Goal: Task Accomplishment & Management: Manage account settings

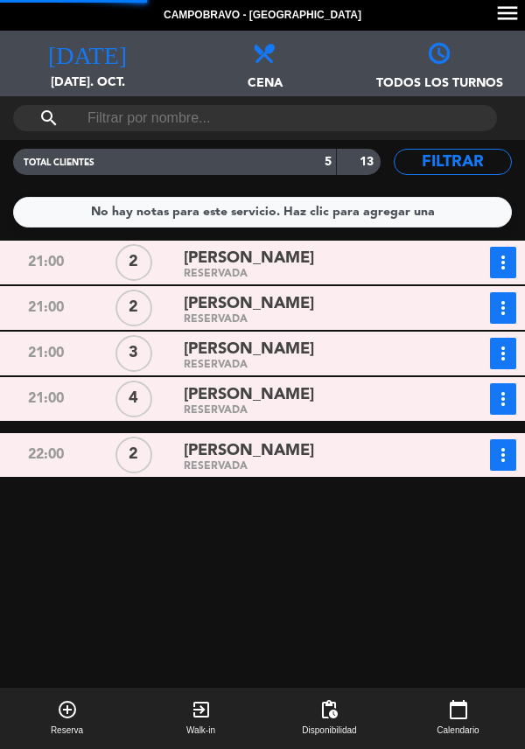
click at [184, 270] on div "RESERVADA" at bounding box center [310, 274] width 252 height 8
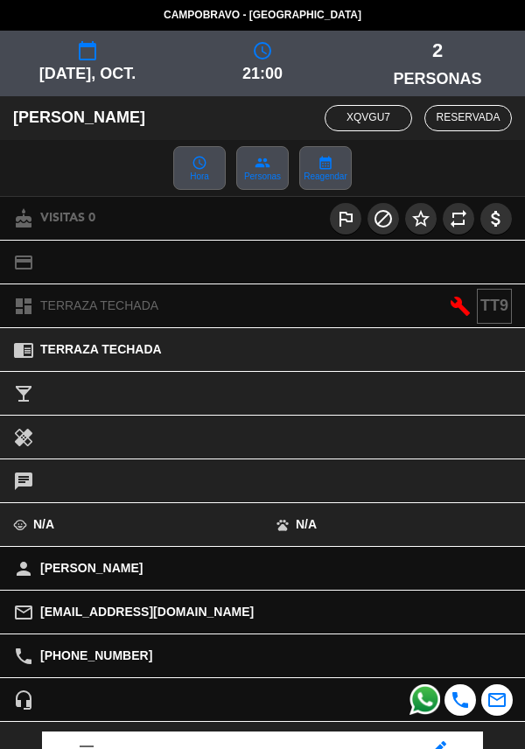
scroll to position [229, 0]
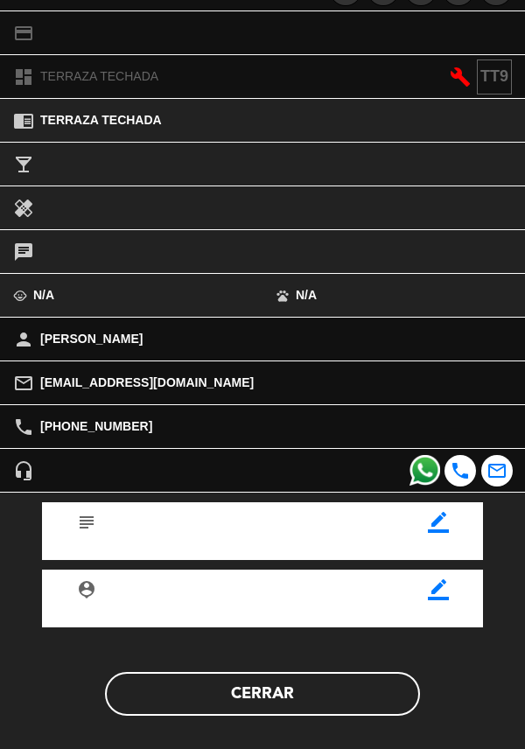
click at [179, 712] on button "Cerrar" at bounding box center [262, 694] width 315 height 44
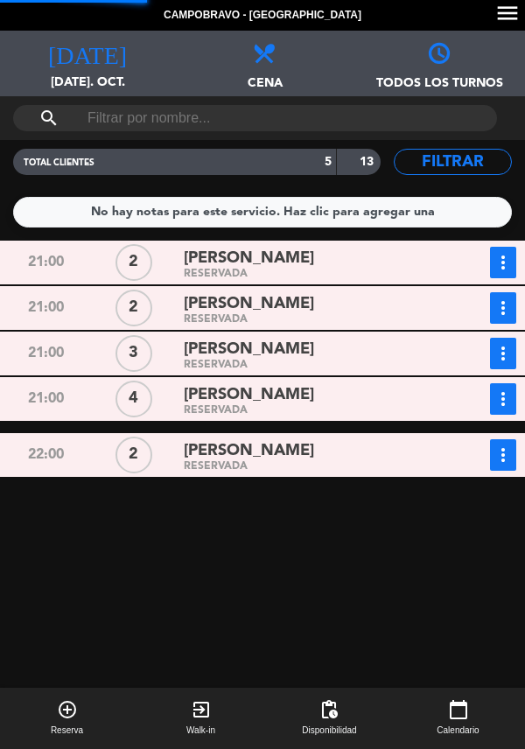
click at [57, 330] on div "21:00 2 [PERSON_NAME] RESERVADA more_vert Estado de la reserva [PHONE_NUMBER] […" at bounding box center [263, 528] width 534 height 574
click at [91, 327] on div "21:00 2 [PERSON_NAME] RESERVADA more_vert Estado de la reserva [PHONE_NUMBER]" at bounding box center [263, 308] width 534 height 44
click at [100, 308] on div "2" at bounding box center [134, 308] width 88 height 32
click at [193, 307] on span "[PERSON_NAME]" at bounding box center [249, 304] width 130 height 25
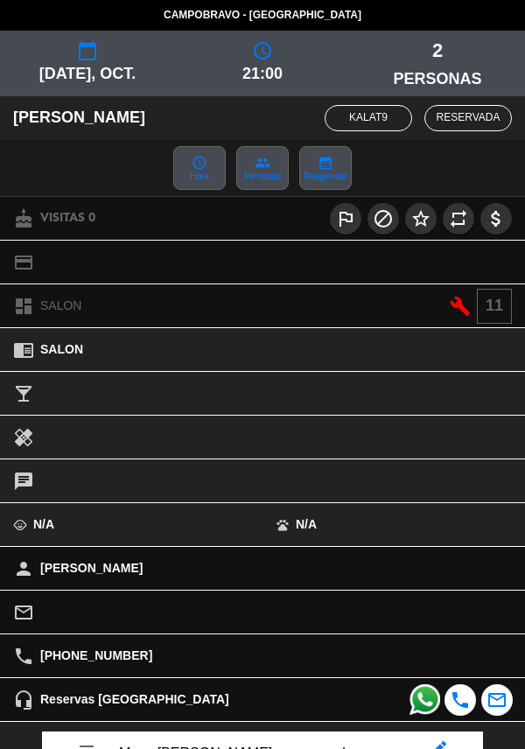
scroll to position [231, 0]
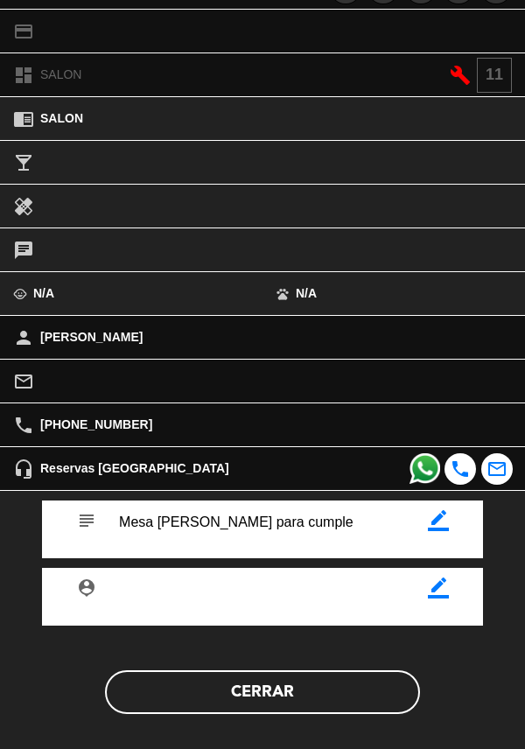
click at [170, 706] on button "Cerrar" at bounding box center [262, 693] width 315 height 44
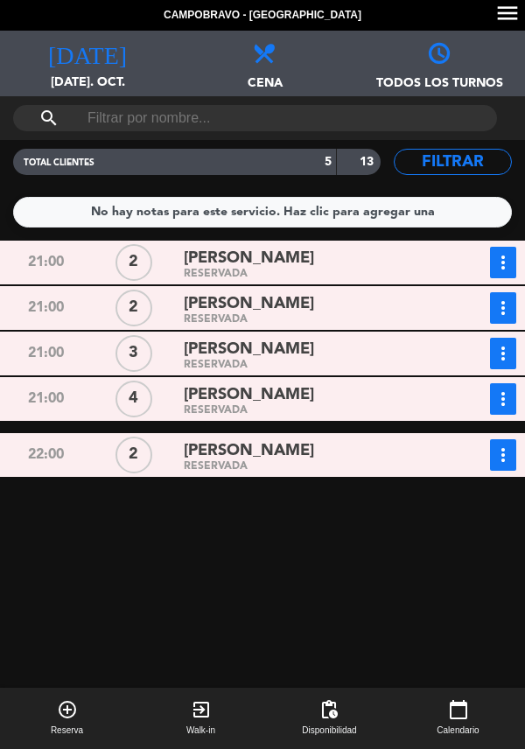
click at [81, 355] on div "21:00" at bounding box center [46, 354] width 88 height 32
click at [187, 362] on div "RESERVADA" at bounding box center [310, 366] width 252 height 8
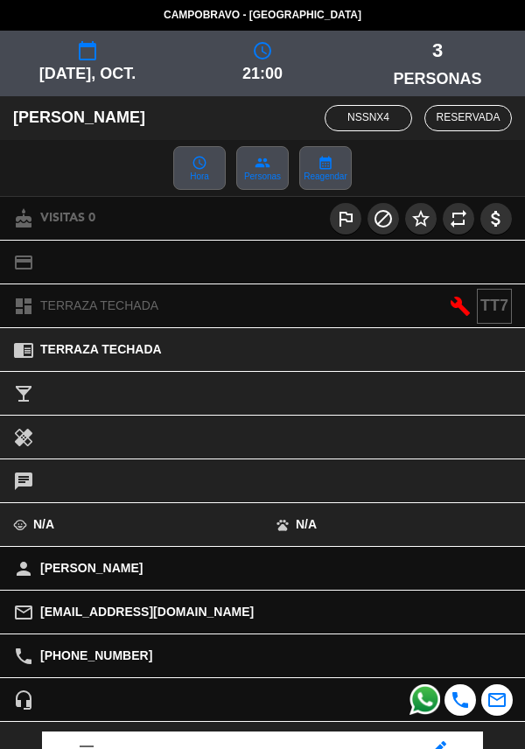
scroll to position [229, 0]
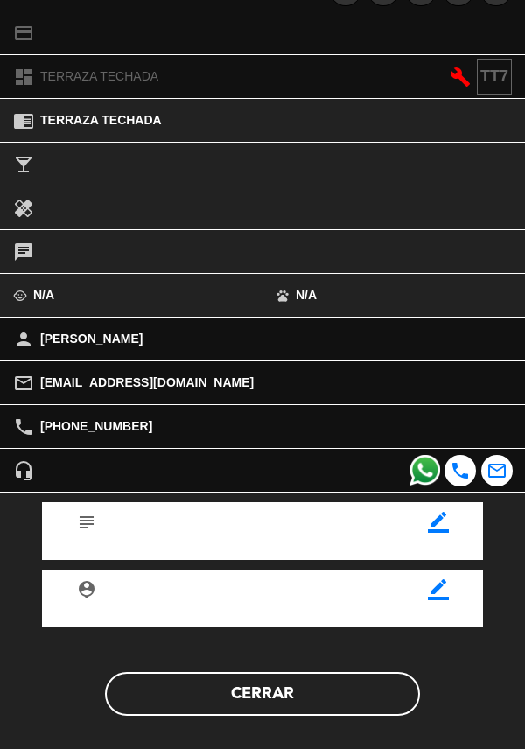
click at [156, 699] on button "Cerrar" at bounding box center [262, 694] width 315 height 44
click at [166, 707] on button "Cerrar" at bounding box center [262, 694] width 315 height 44
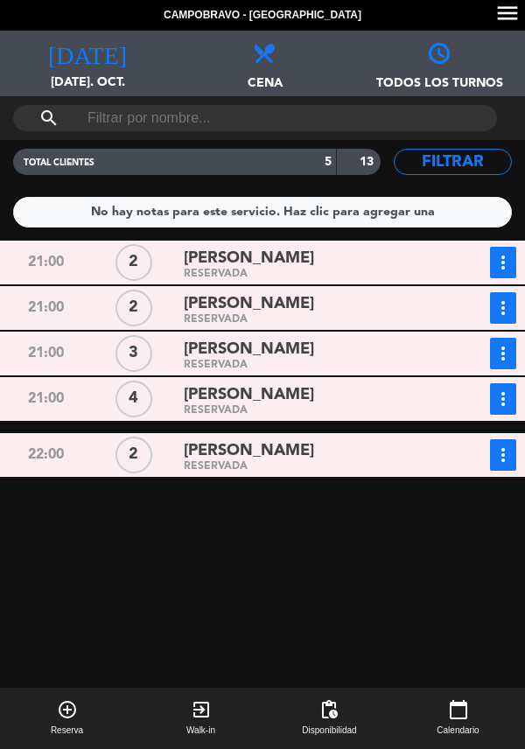
click at [193, 453] on span "[PERSON_NAME]" at bounding box center [249, 451] width 130 height 25
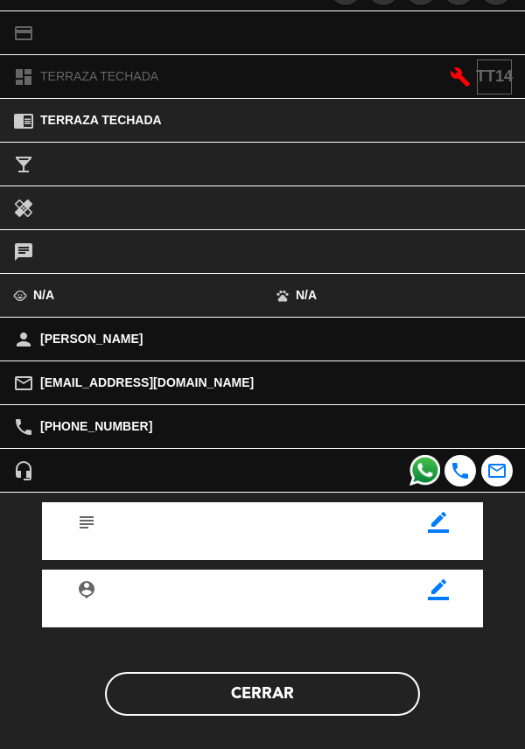
click at [161, 712] on button "Cerrar" at bounding box center [262, 694] width 315 height 44
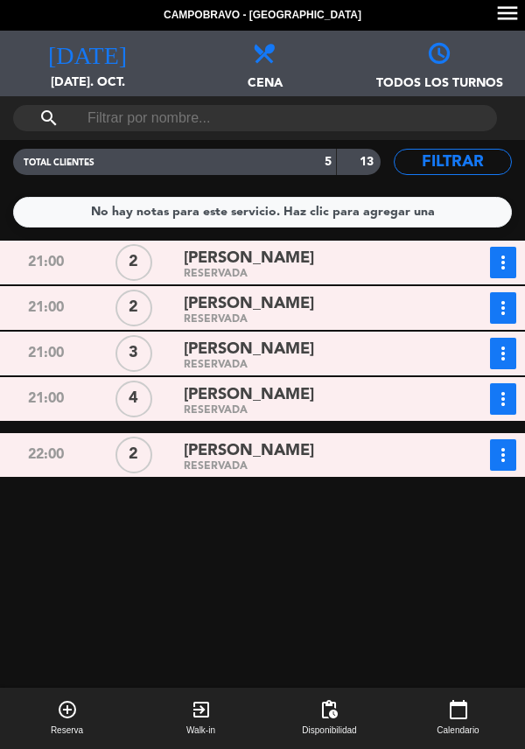
scroll to position [26, 0]
click at [320, 407] on div "RESERVADA" at bounding box center [310, 411] width 252 height 8
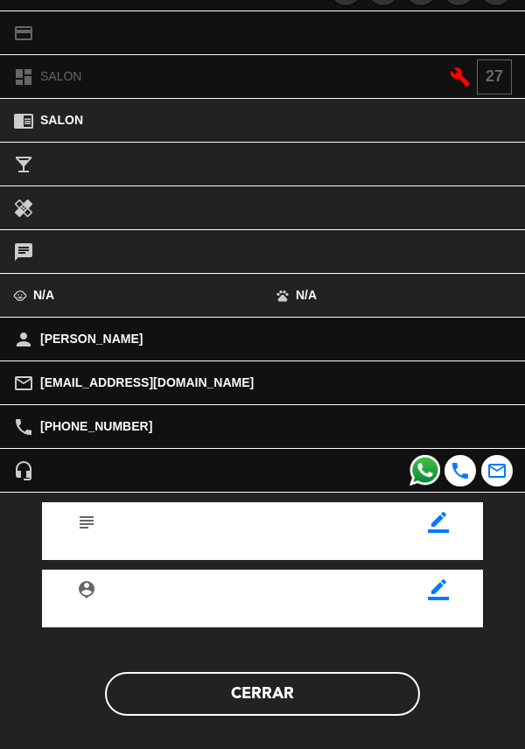
scroll to position [228, 0]
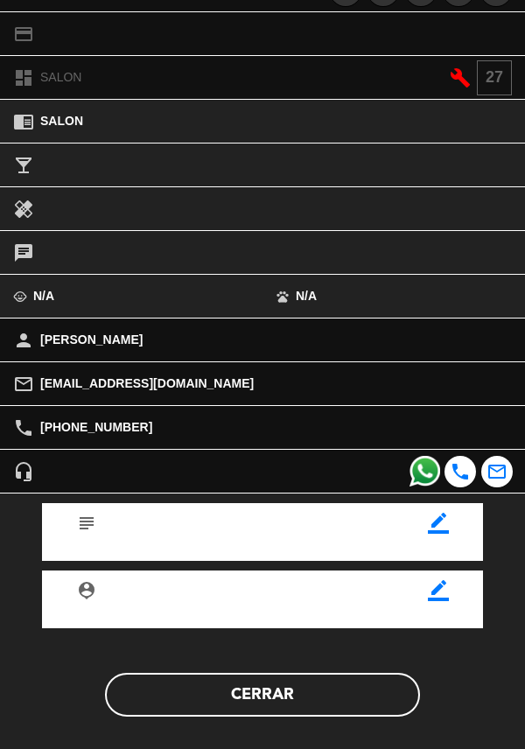
click at [187, 708] on button "Cerrar" at bounding box center [262, 695] width 315 height 44
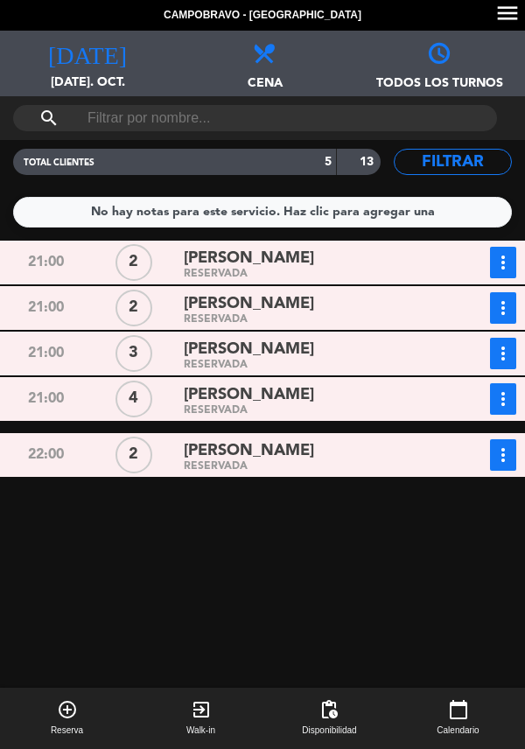
click at [507, 403] on div "21:00 2 [PERSON_NAME] RESERVADA more_vert Estado de la reserva [PHONE_NUMBER] […" at bounding box center [263, 528] width 534 height 574
click at [499, 389] on icon "more_vert" at bounding box center [503, 399] width 21 height 21
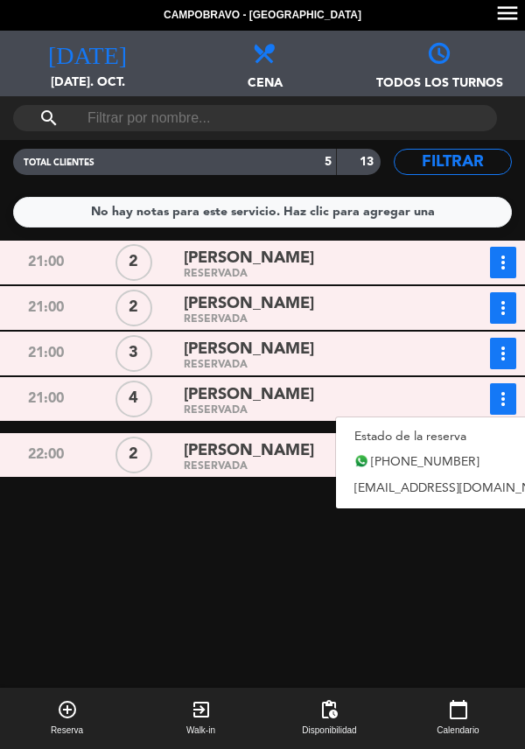
click at [447, 424] on link "Estado de la reserva" at bounding box center [458, 437] width 244 height 26
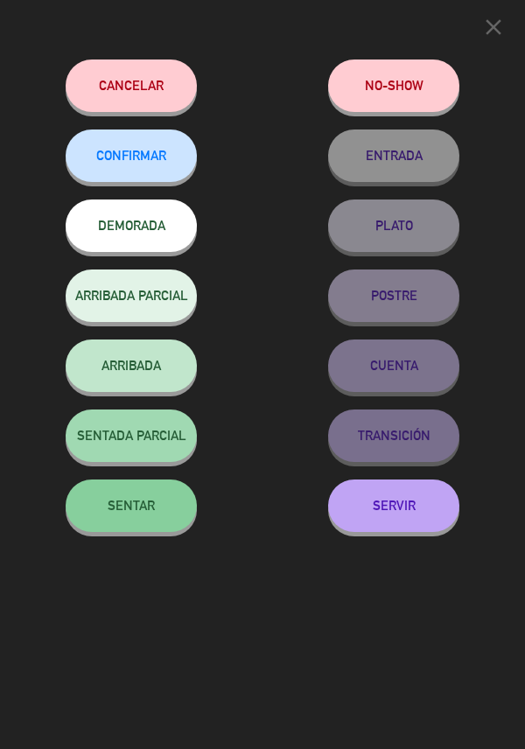
click at [108, 511] on span "SENTAR" at bounding box center [131, 505] width 47 height 15
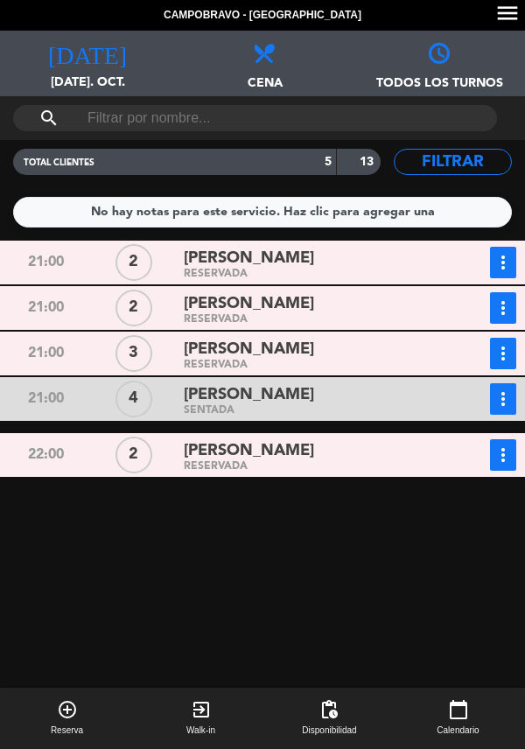
click at [510, 298] on icon "more_vert" at bounding box center [503, 308] width 21 height 21
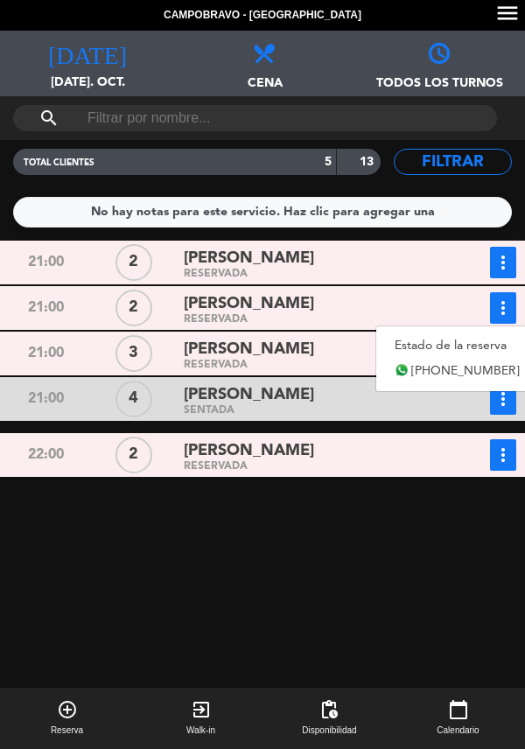
click at [402, 333] on link "Estado de la reserva" at bounding box center [457, 346] width 162 height 26
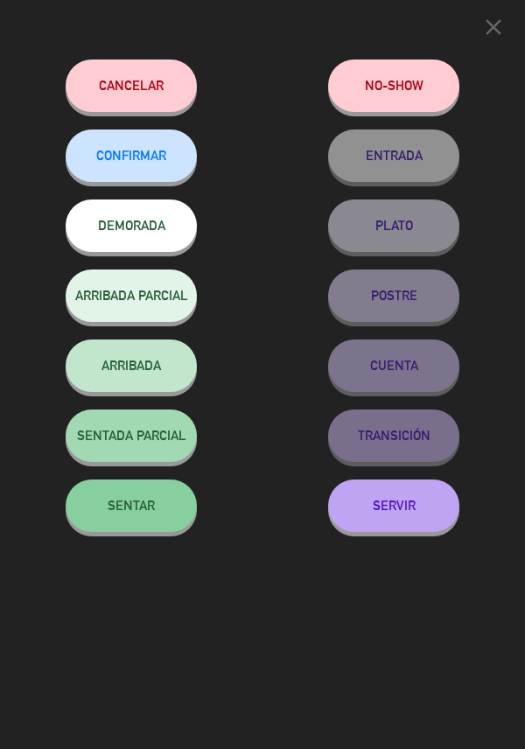
click at [118, 502] on span "SENTAR" at bounding box center [131, 505] width 47 height 15
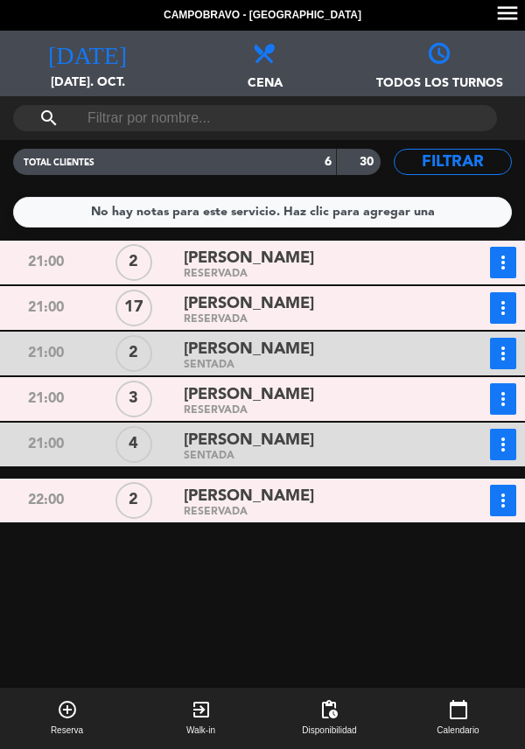
click at [501, 389] on icon "more_vert" at bounding box center [503, 399] width 21 height 21
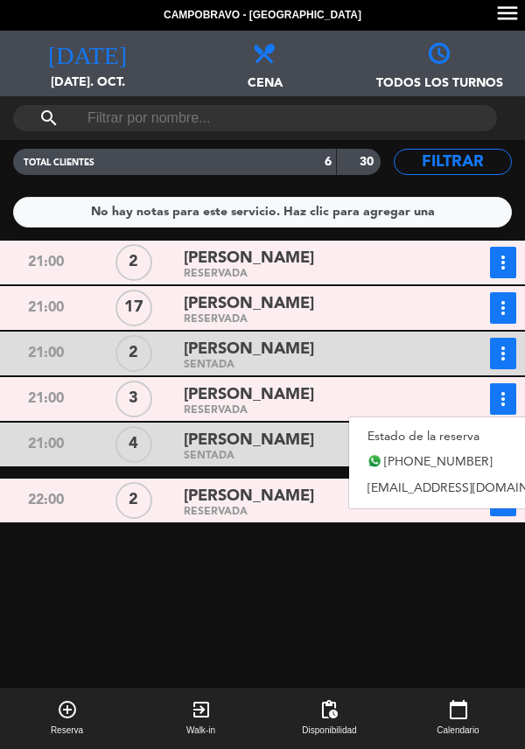
click at [408, 424] on link "Estado de la reserva" at bounding box center [471, 437] width 244 height 26
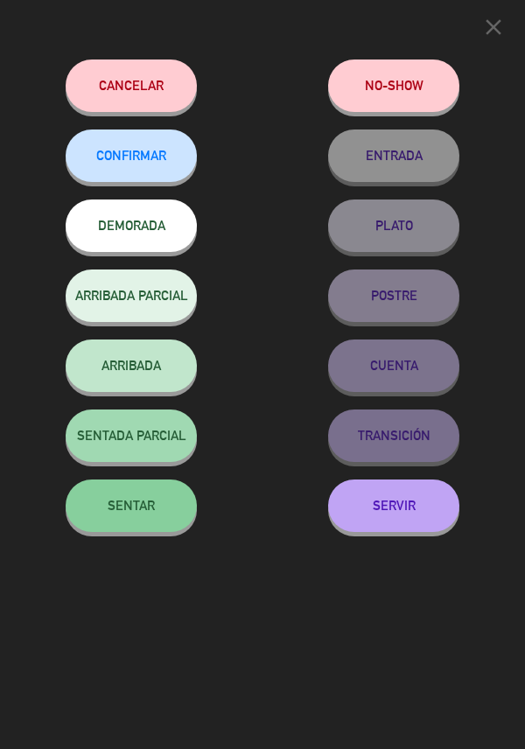
click at [157, 523] on button "SENTAR" at bounding box center [131, 506] width 131 height 53
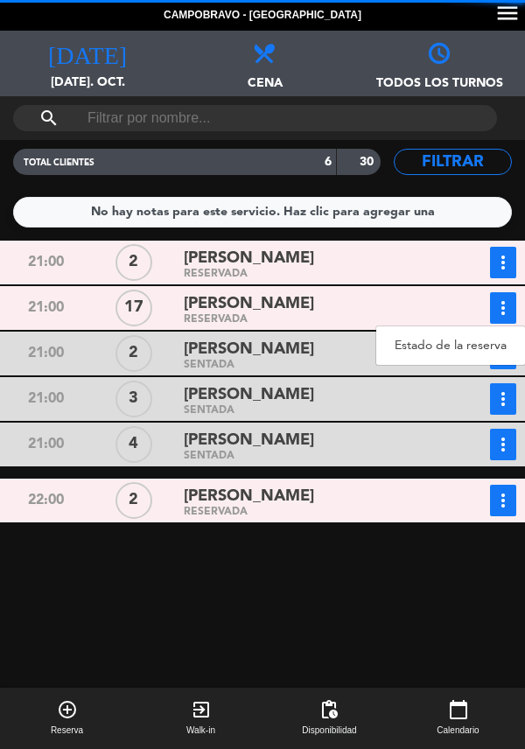
click at [451, 333] on link "Estado de la reserva" at bounding box center [450, 346] width 149 height 26
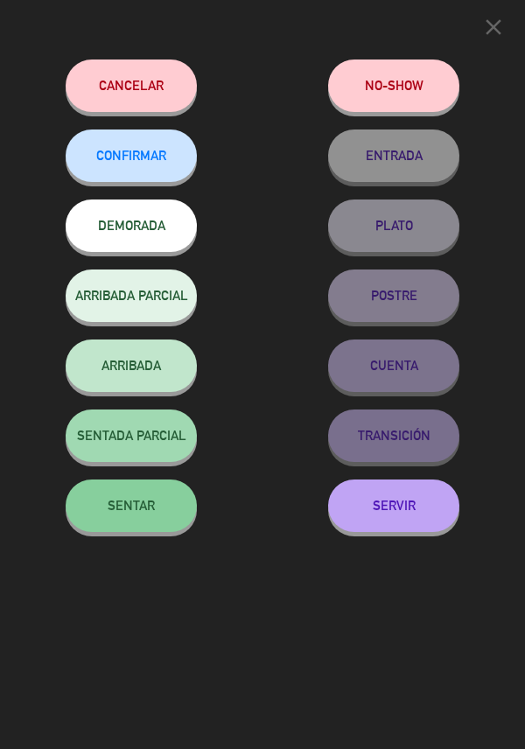
click at [162, 507] on button "SENTAR" at bounding box center [131, 506] width 131 height 53
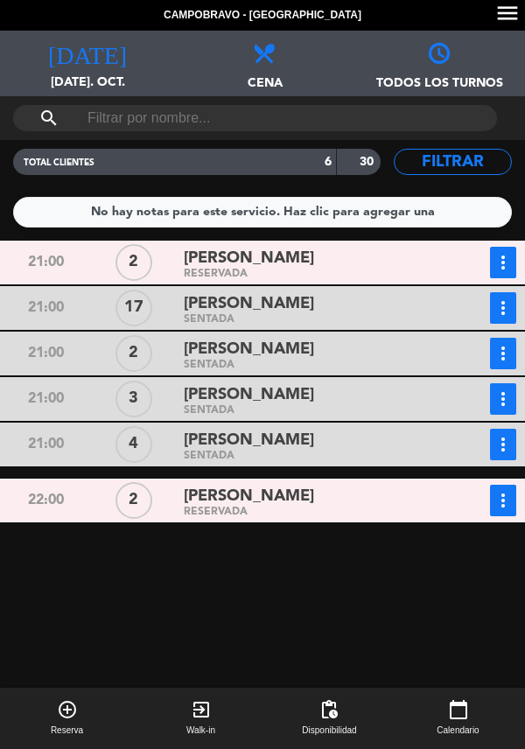
scroll to position [37, 0]
